Goal: Find contact information: Find contact information

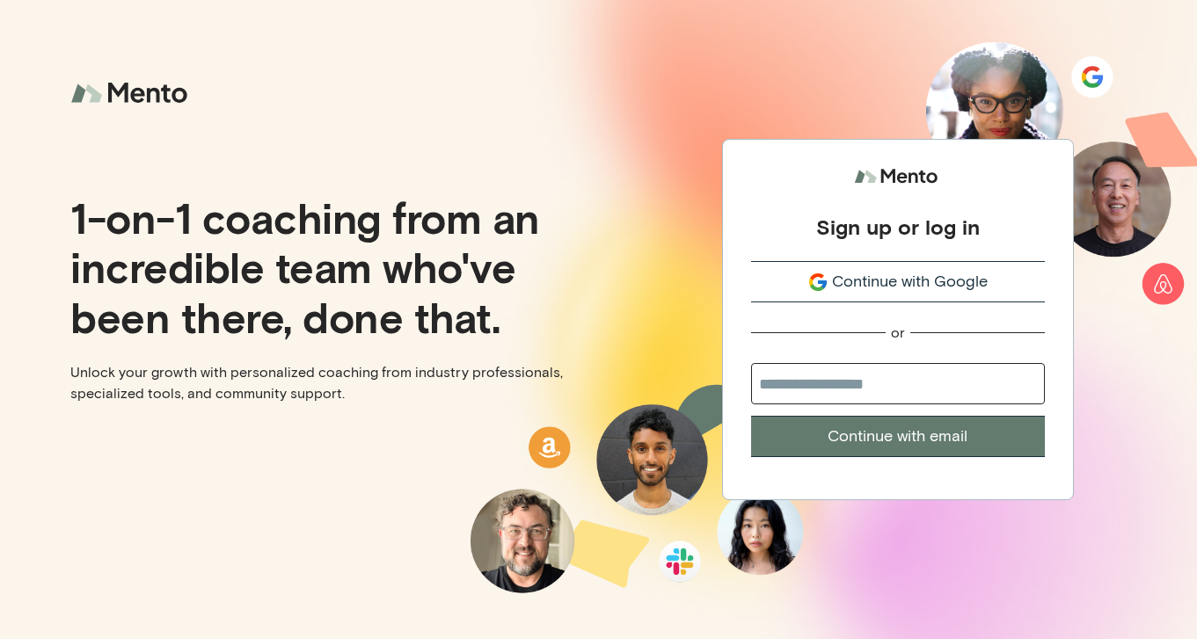
click at [869, 279] on span "Continue with Google" at bounding box center [910, 282] width 156 height 24
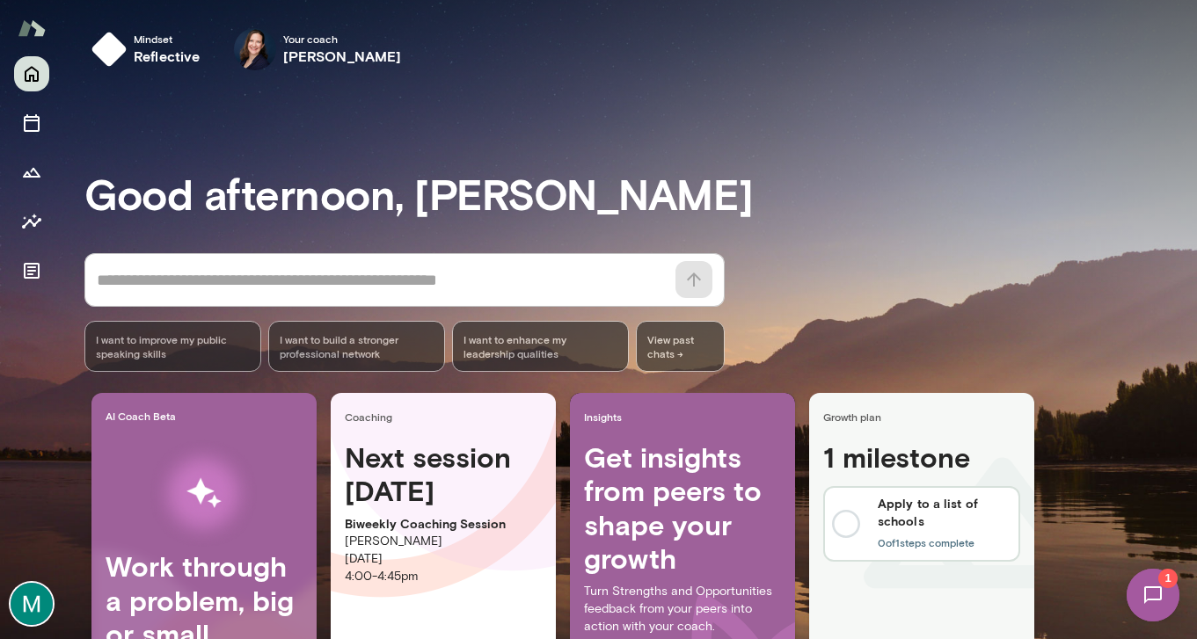
scroll to position [7, 0]
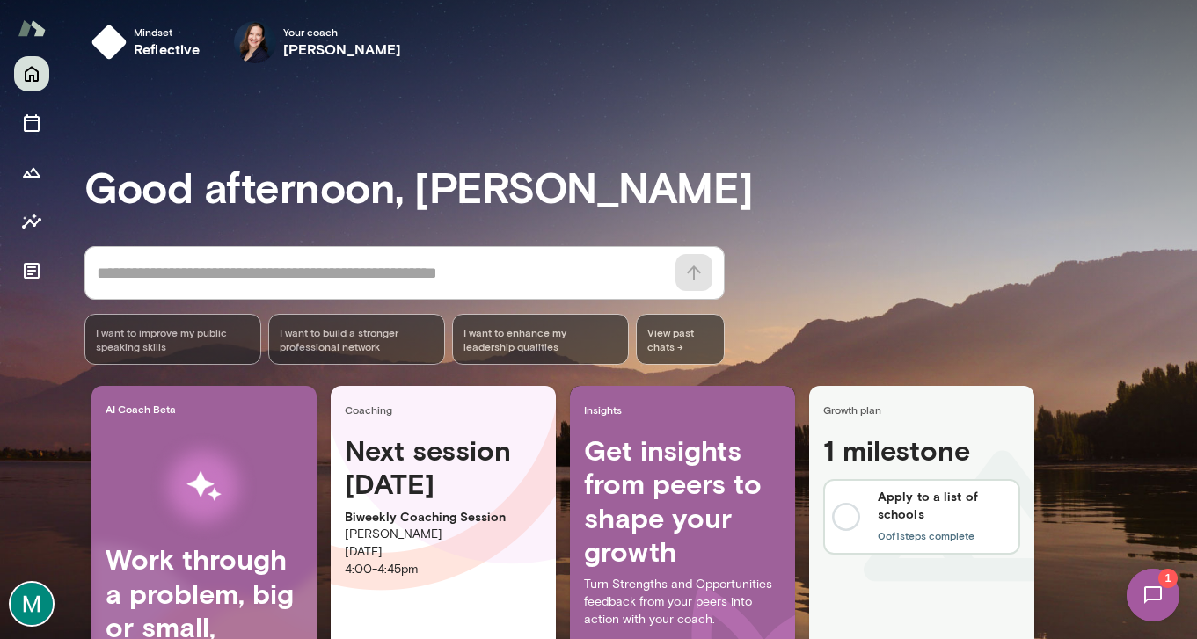
click at [46, 603] on img at bounding box center [32, 604] width 42 height 42
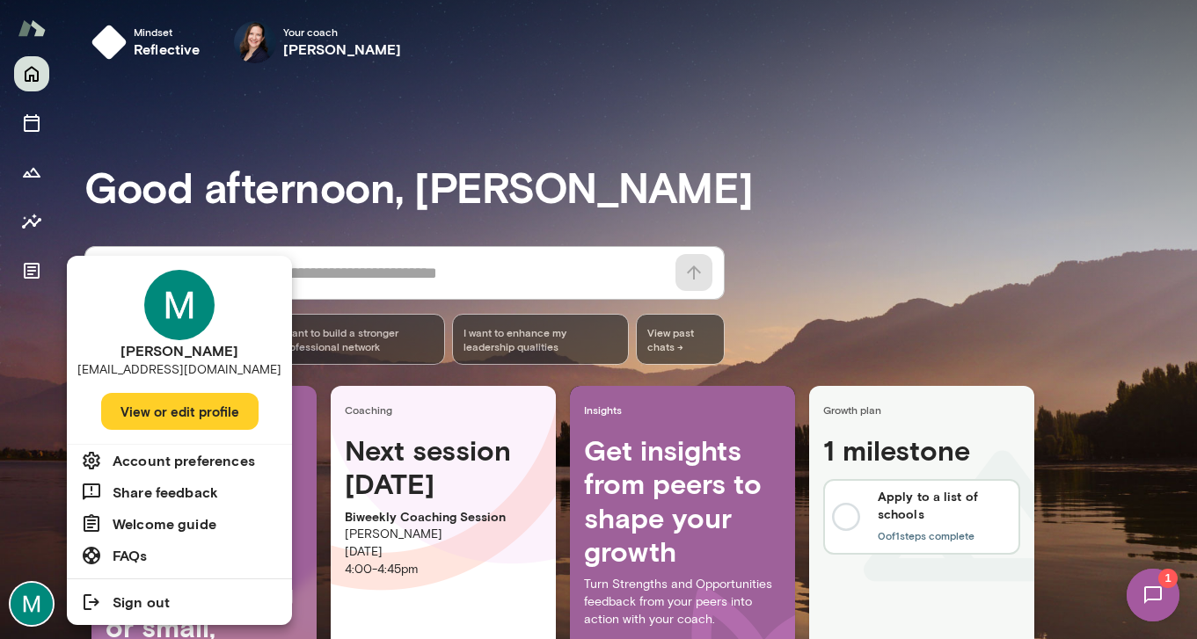
click at [236, 472] on li "Account preferences" at bounding box center [179, 461] width 225 height 32
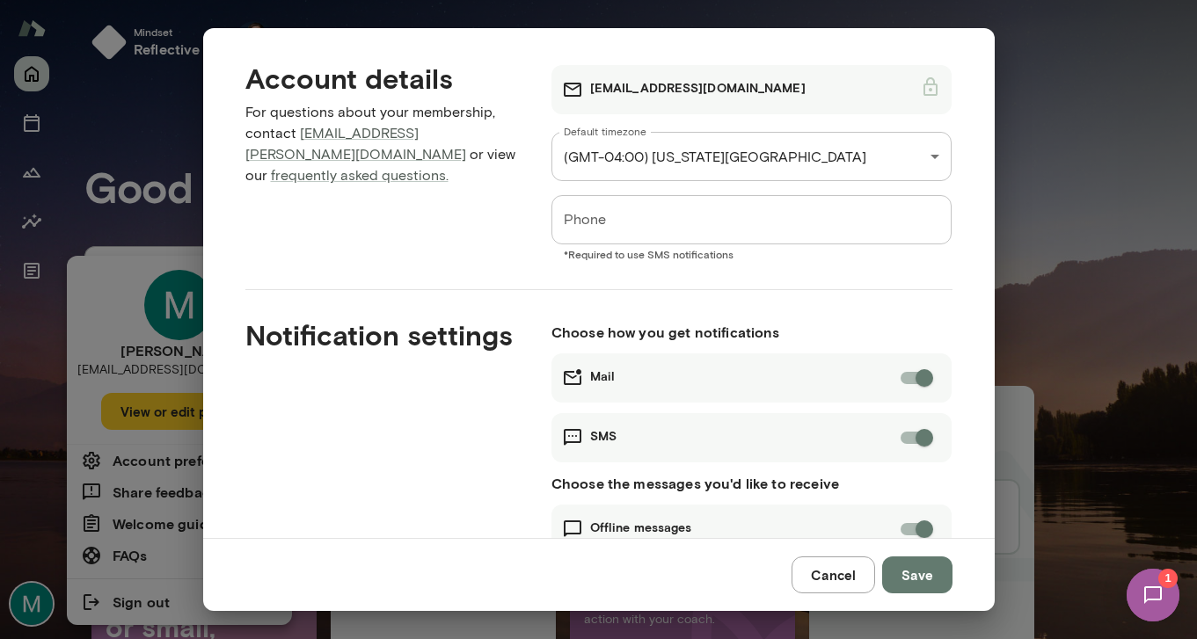
scroll to position [8, 0]
click at [927, 574] on button "Save" at bounding box center [917, 575] width 70 height 37
click at [140, 562] on div "**********" at bounding box center [598, 319] width 1197 height 639
click at [171, 466] on div "**********" at bounding box center [598, 319] width 1197 height 639
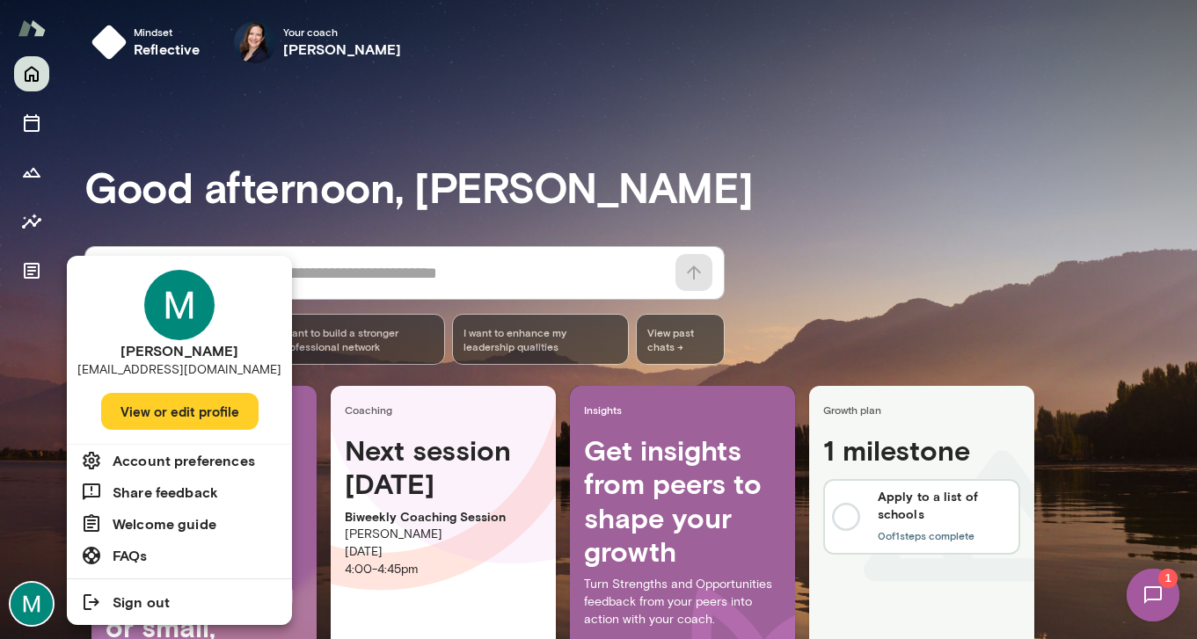
click at [180, 460] on h6 "Account preferences" at bounding box center [184, 460] width 143 height 21
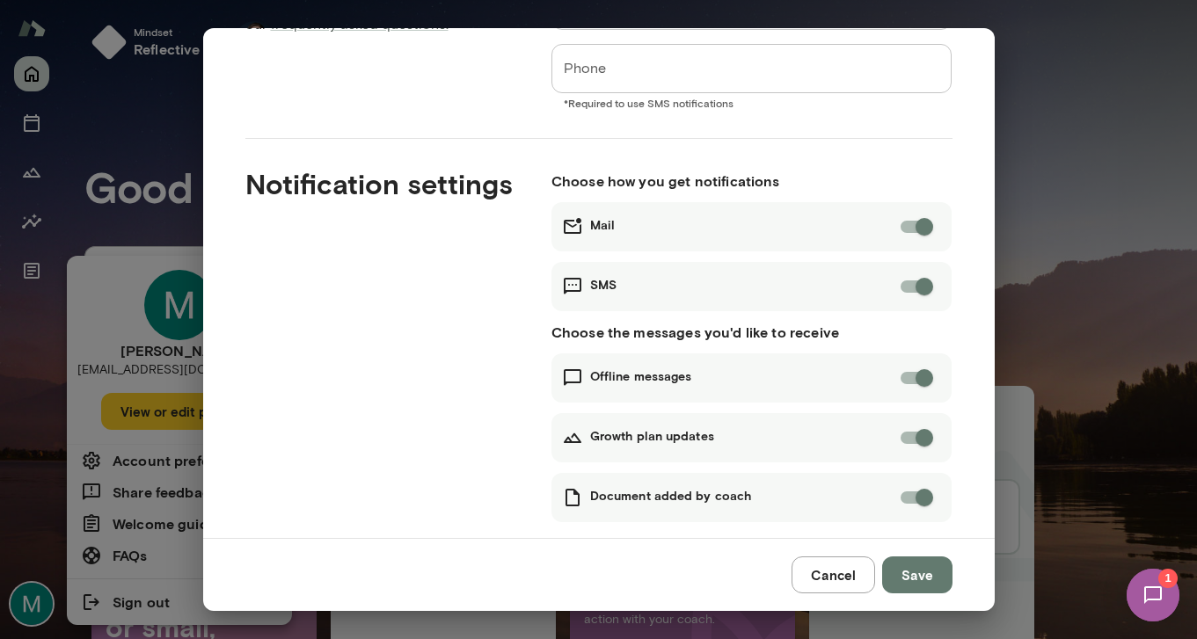
scroll to position [0, 0]
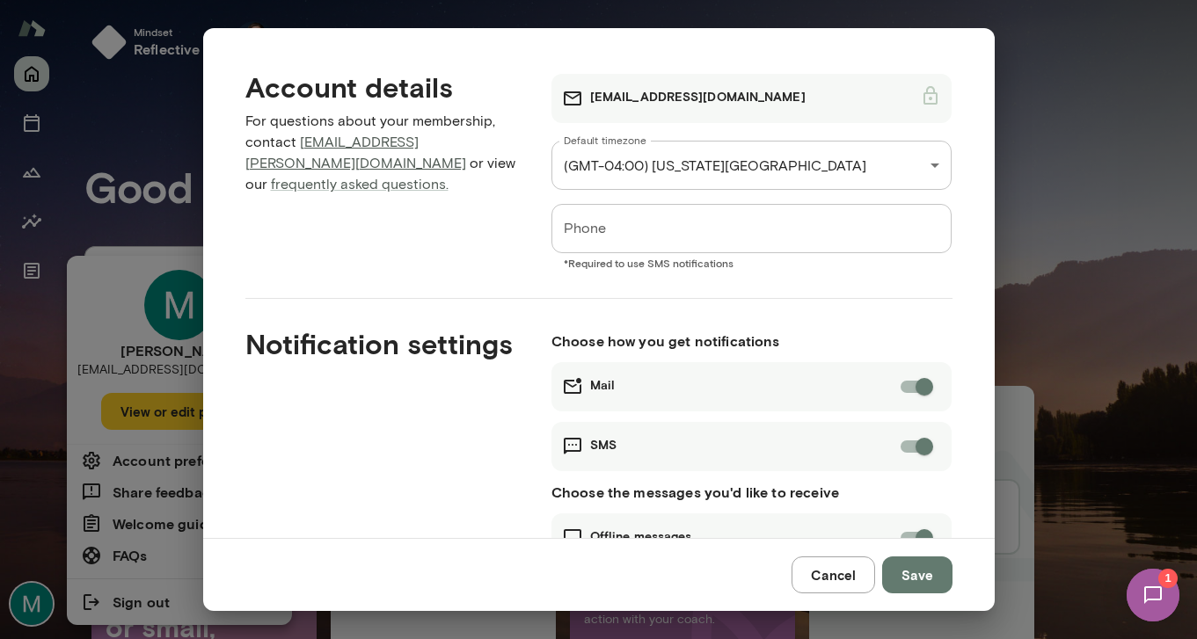
click at [381, 147] on link "concierge@mento.co" at bounding box center [355, 153] width 221 height 38
click at [379, 176] on link "frequently asked questions." at bounding box center [360, 184] width 178 height 17
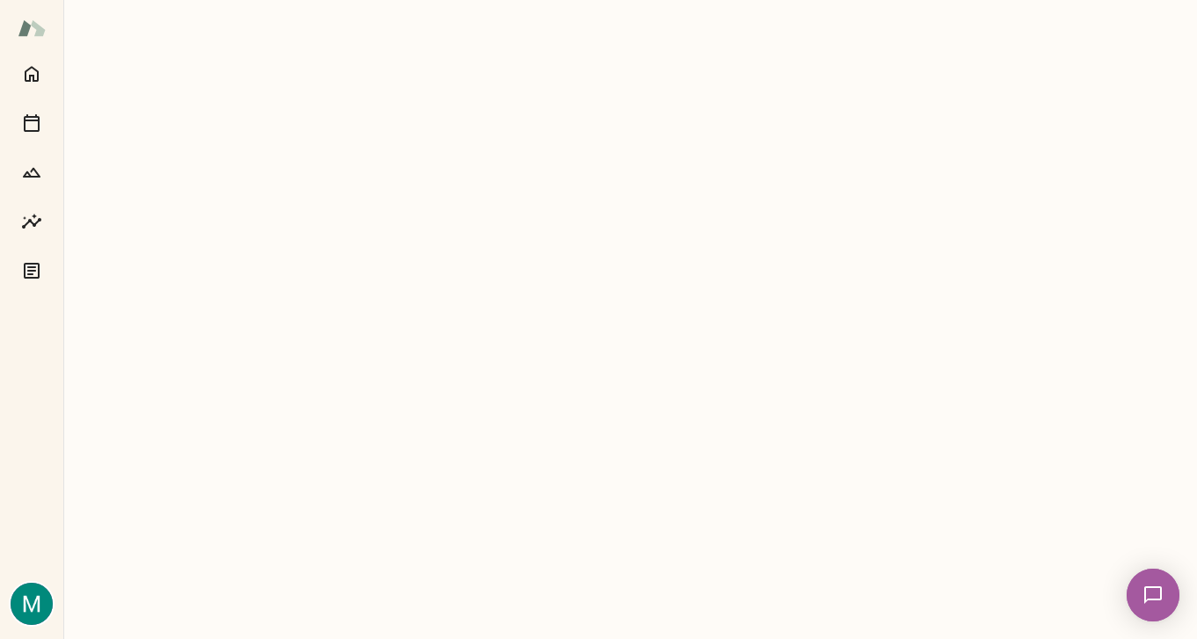
click at [32, 591] on img at bounding box center [32, 604] width 42 height 42
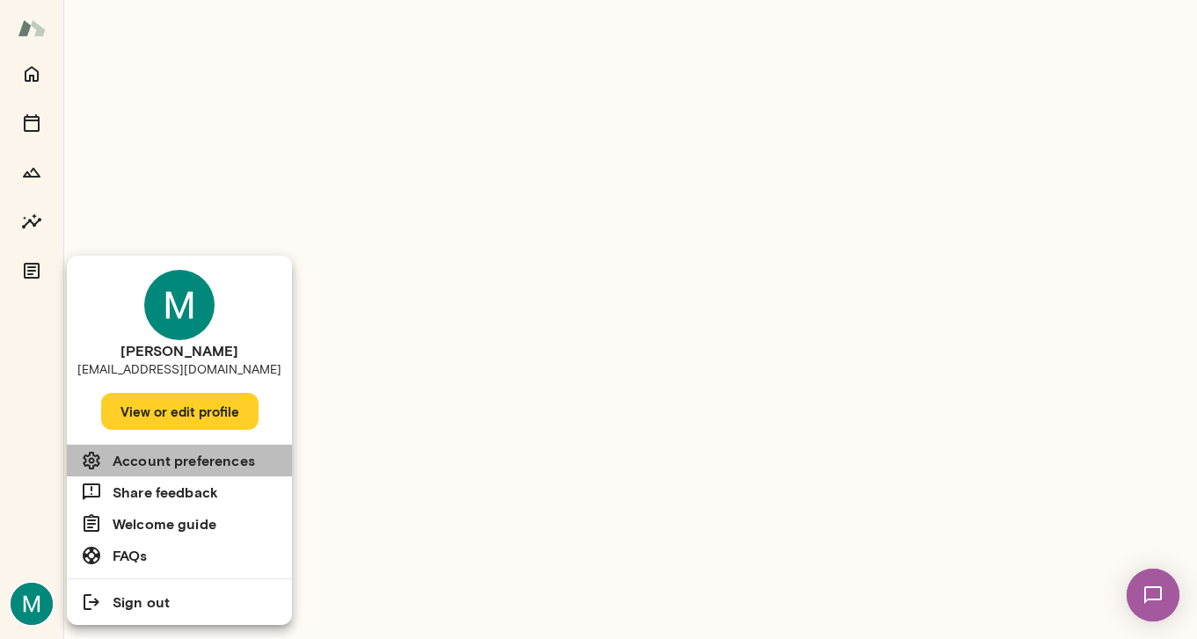
click at [140, 463] on h6 "Account preferences" at bounding box center [184, 460] width 143 height 21
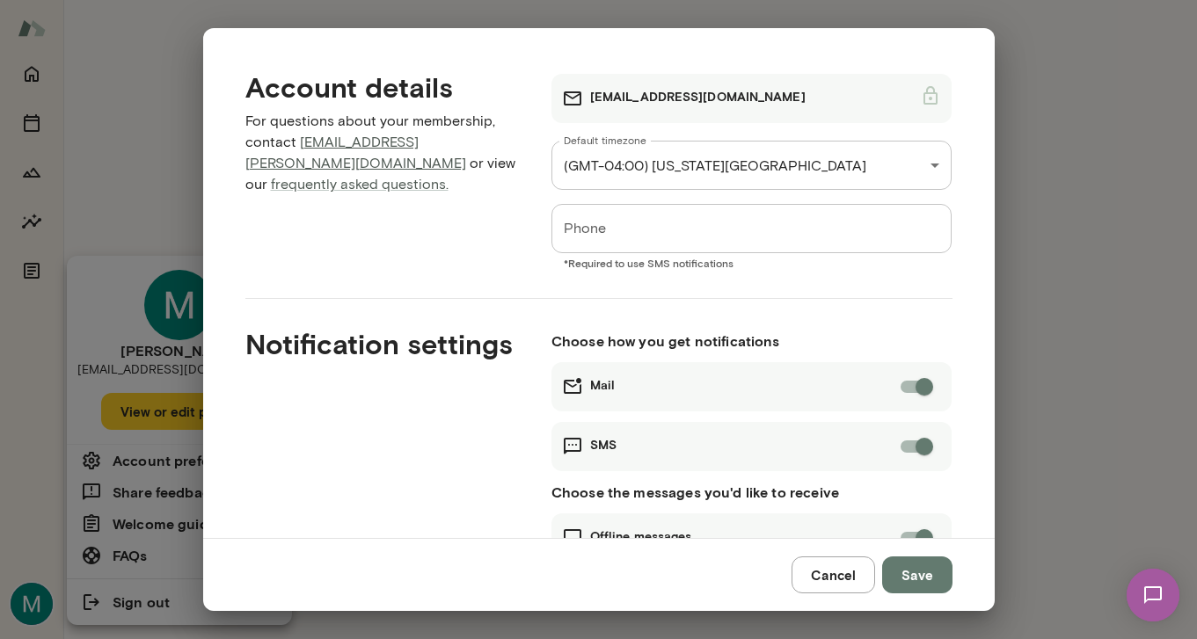
click at [371, 144] on link "concierge@mento.co" at bounding box center [355, 153] width 221 height 38
click at [359, 176] on link "frequently asked questions." at bounding box center [360, 184] width 178 height 17
drag, startPoint x: 433, startPoint y: 143, endPoint x: 299, endPoint y: 150, distance: 133.8
click at [299, 150] on p "For questions about your membership, contact concierge@mento.co or view our fre…" at bounding box center [384, 153] width 278 height 84
copy link "concierge@mento.co"
